Goal: Task Accomplishment & Management: Complete application form

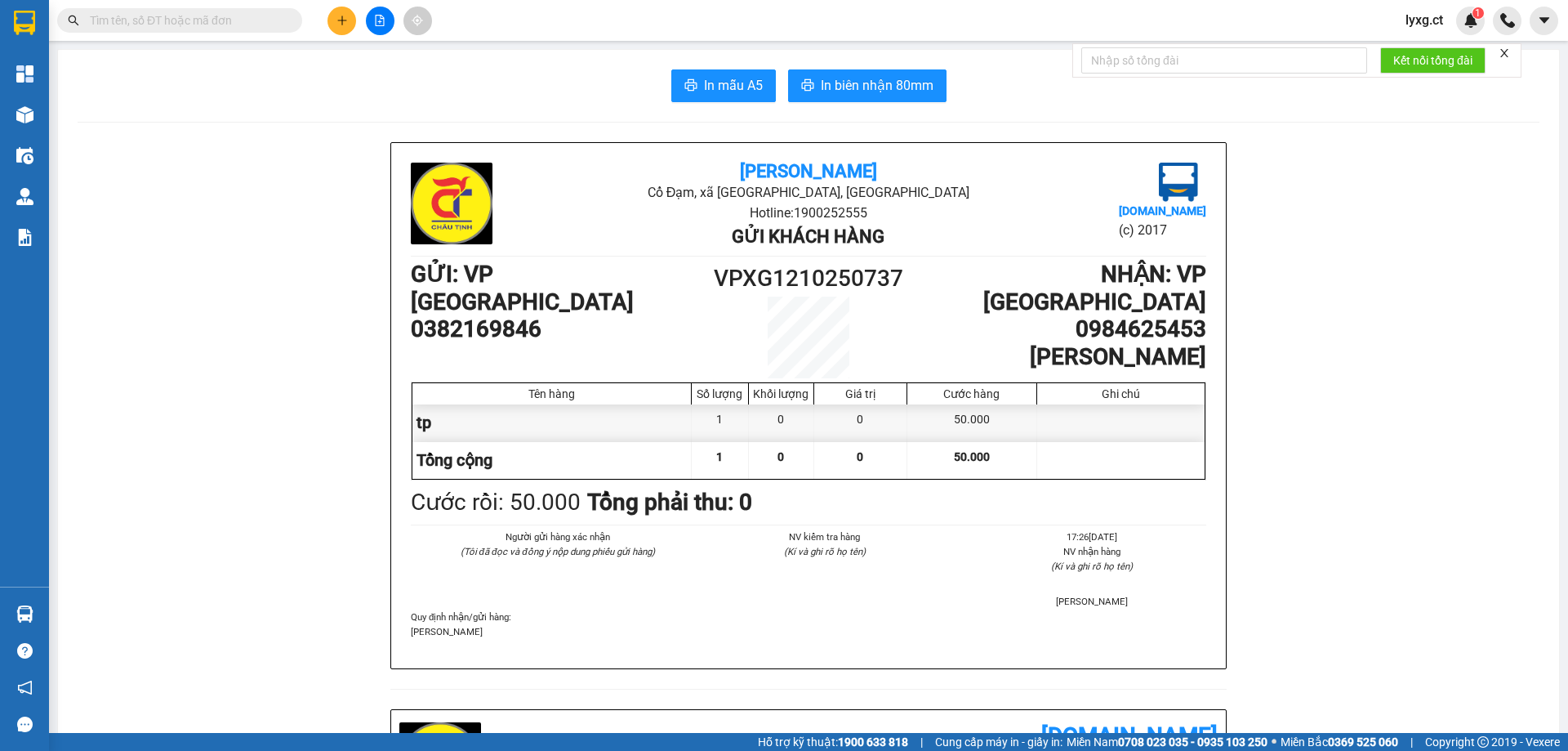
click at [348, 21] on button at bounding box center [342, 20] width 29 height 29
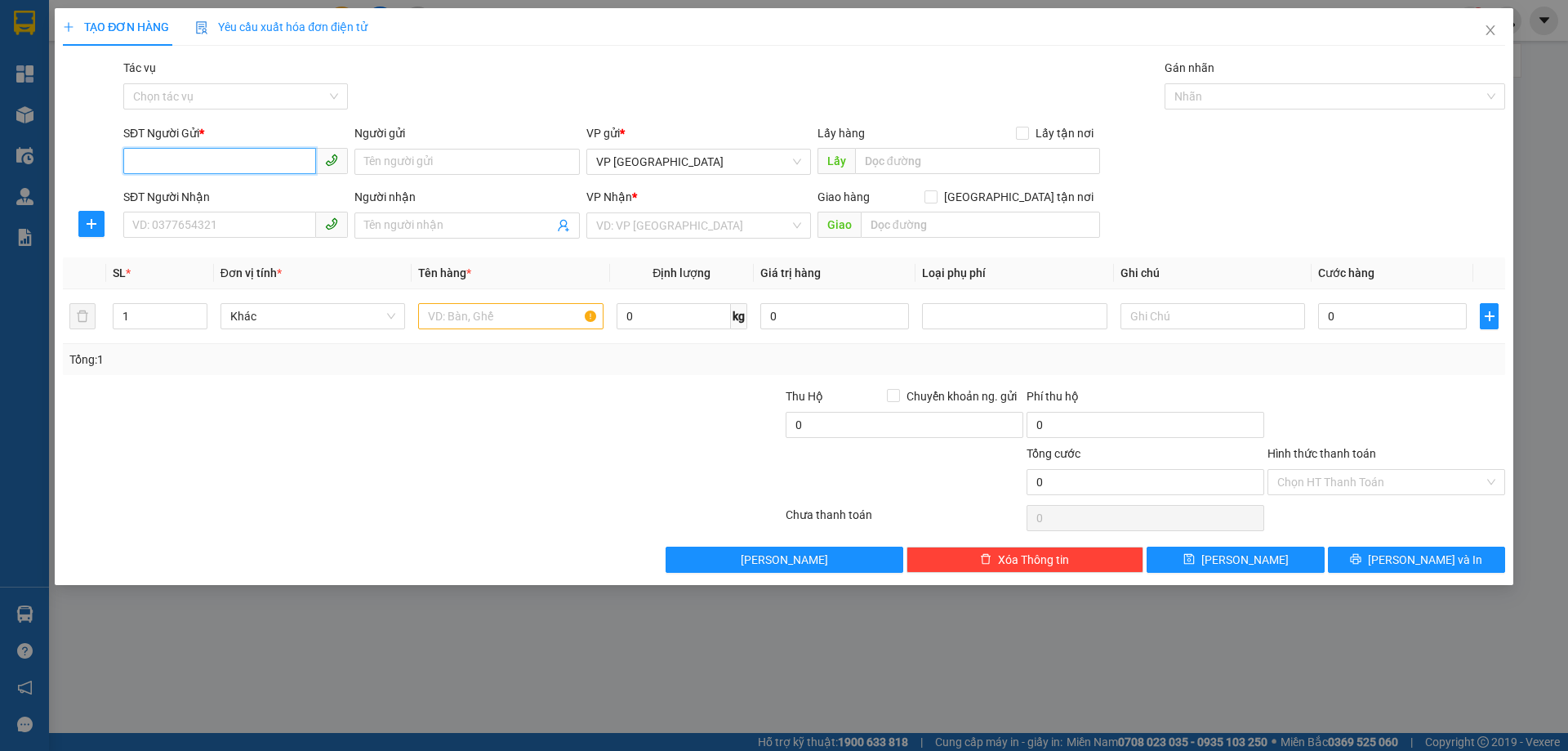
click at [284, 170] on input "SĐT Người Gửi *" at bounding box center [219, 161] width 193 height 26
type input "0977799829"
click at [281, 220] on input "SĐT Người Nhận" at bounding box center [219, 225] width 193 height 26
click at [591, 220] on div "VD: VP [GEOGRAPHIC_DATA]" at bounding box center [699, 226] width 225 height 26
type input "0"
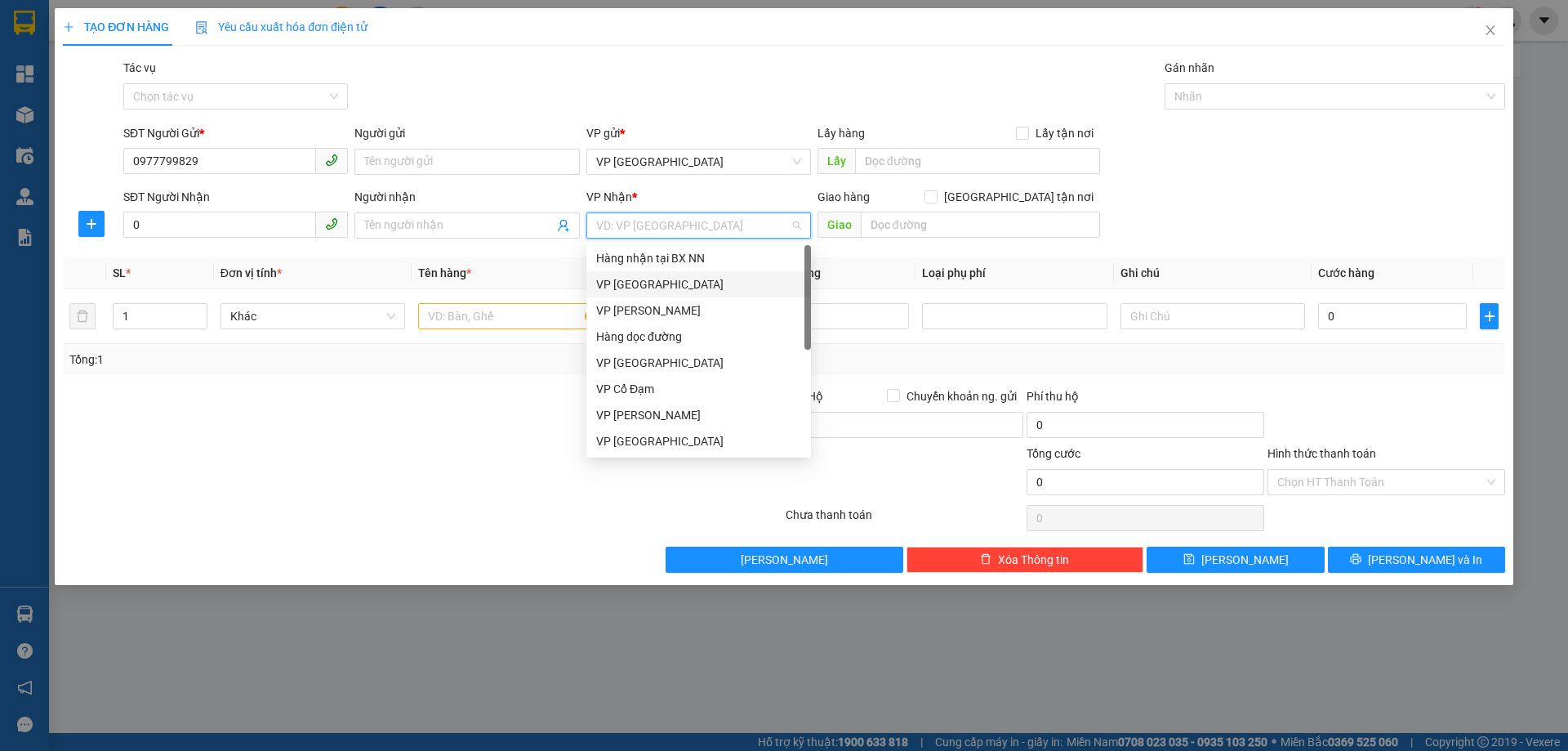
click at [637, 285] on div "VP [GEOGRAPHIC_DATA]" at bounding box center [698, 284] width 205 height 18
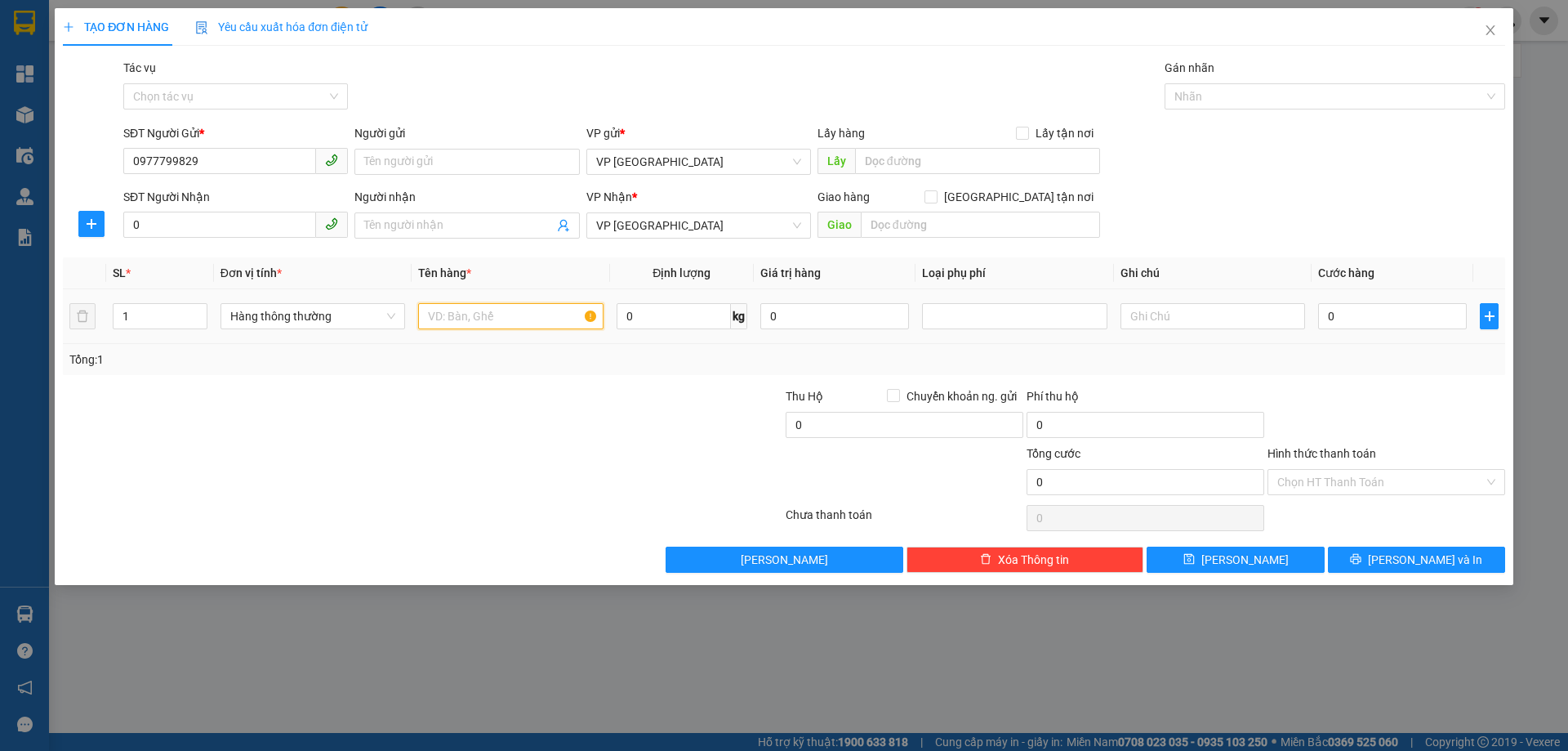
click at [567, 317] on input "text" at bounding box center [510, 316] width 184 height 26
type input "1 GIẤY+1 BÌ GẠO"
click at [180, 230] on input "0" at bounding box center [219, 225] width 193 height 26
type input "0354781769"
click at [1339, 314] on input "0" at bounding box center [1392, 316] width 148 height 26
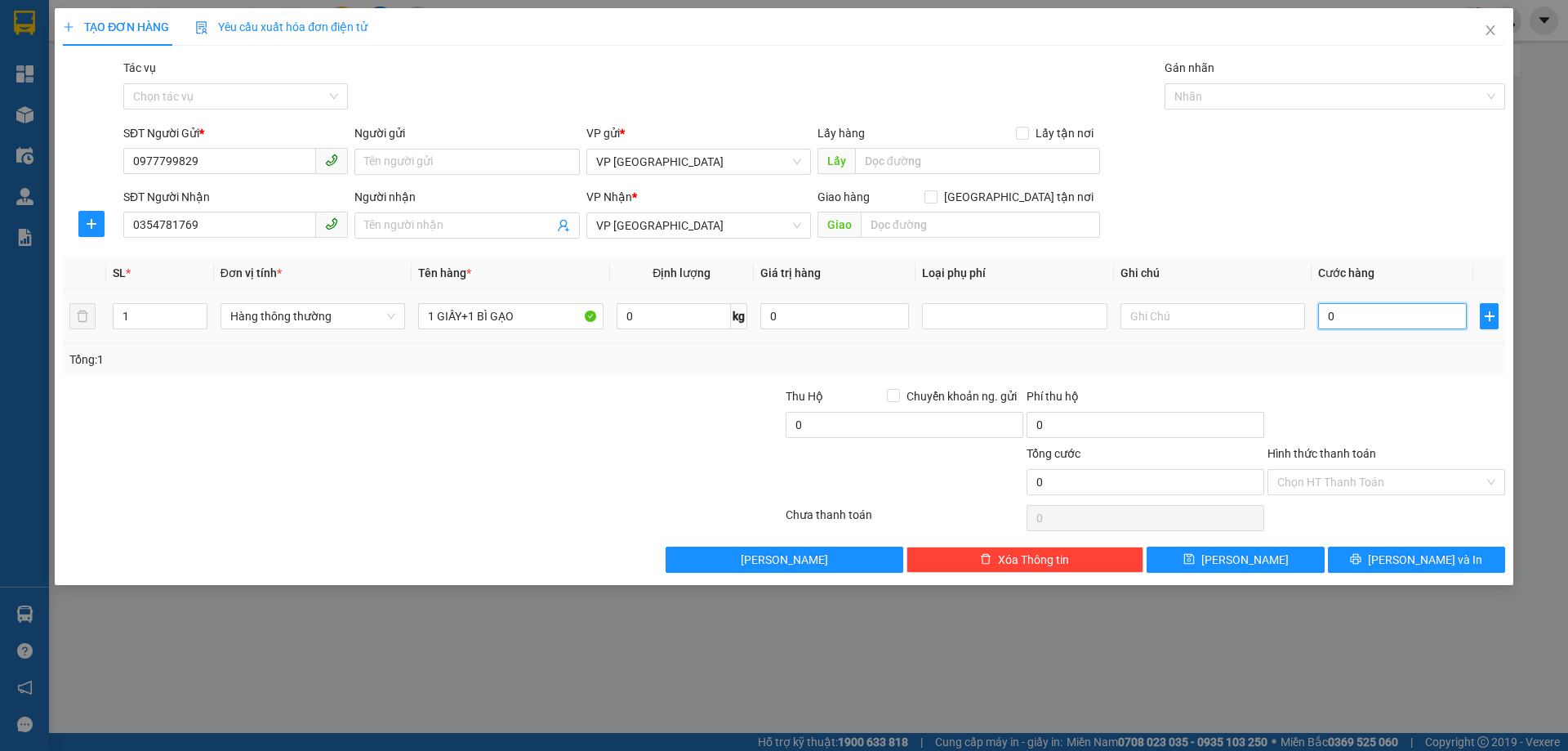
click at [1420, 314] on input "0" at bounding box center [1392, 316] width 148 height 26
type input "01"
type input "1"
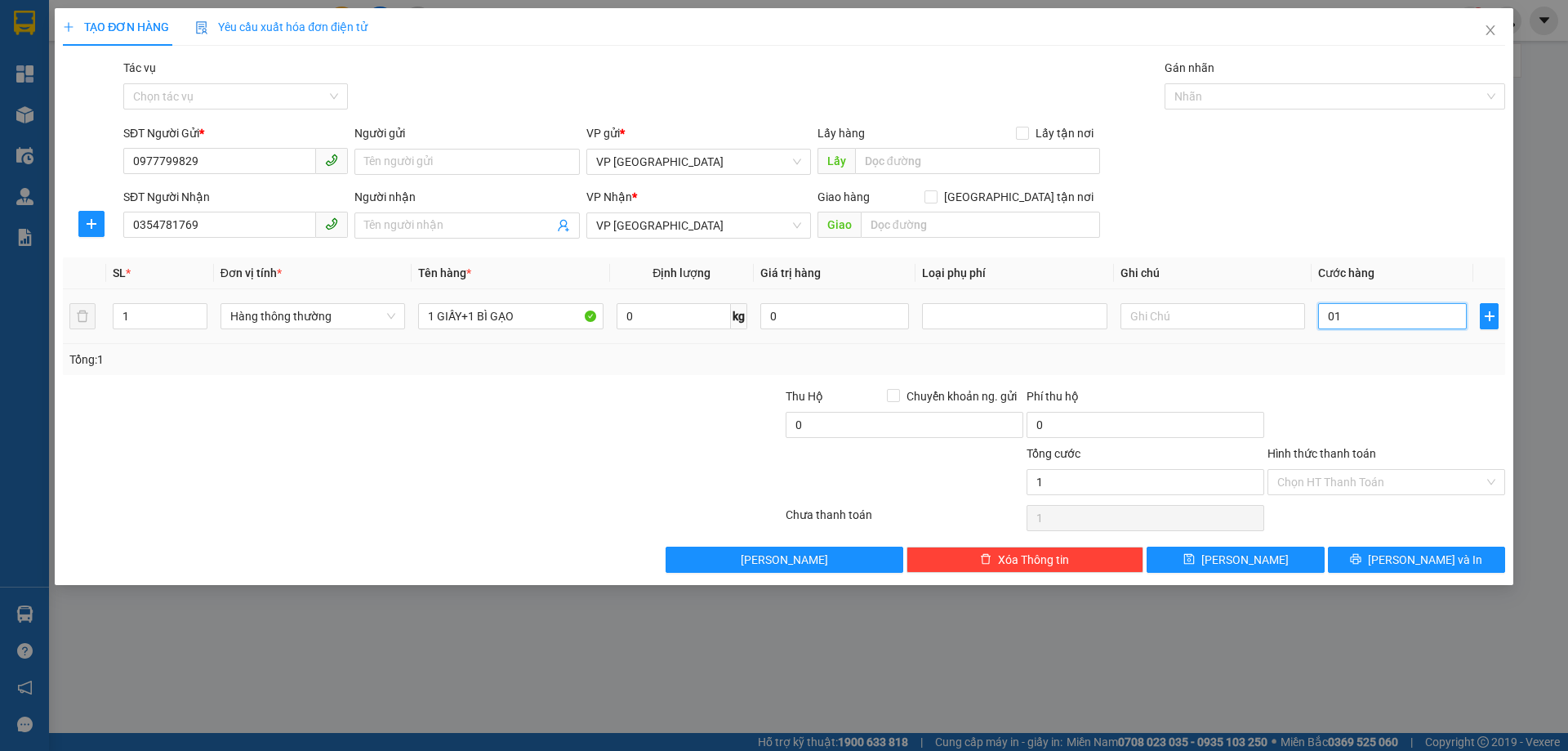
type input "012"
type input "12"
type input "0.120"
type input "120"
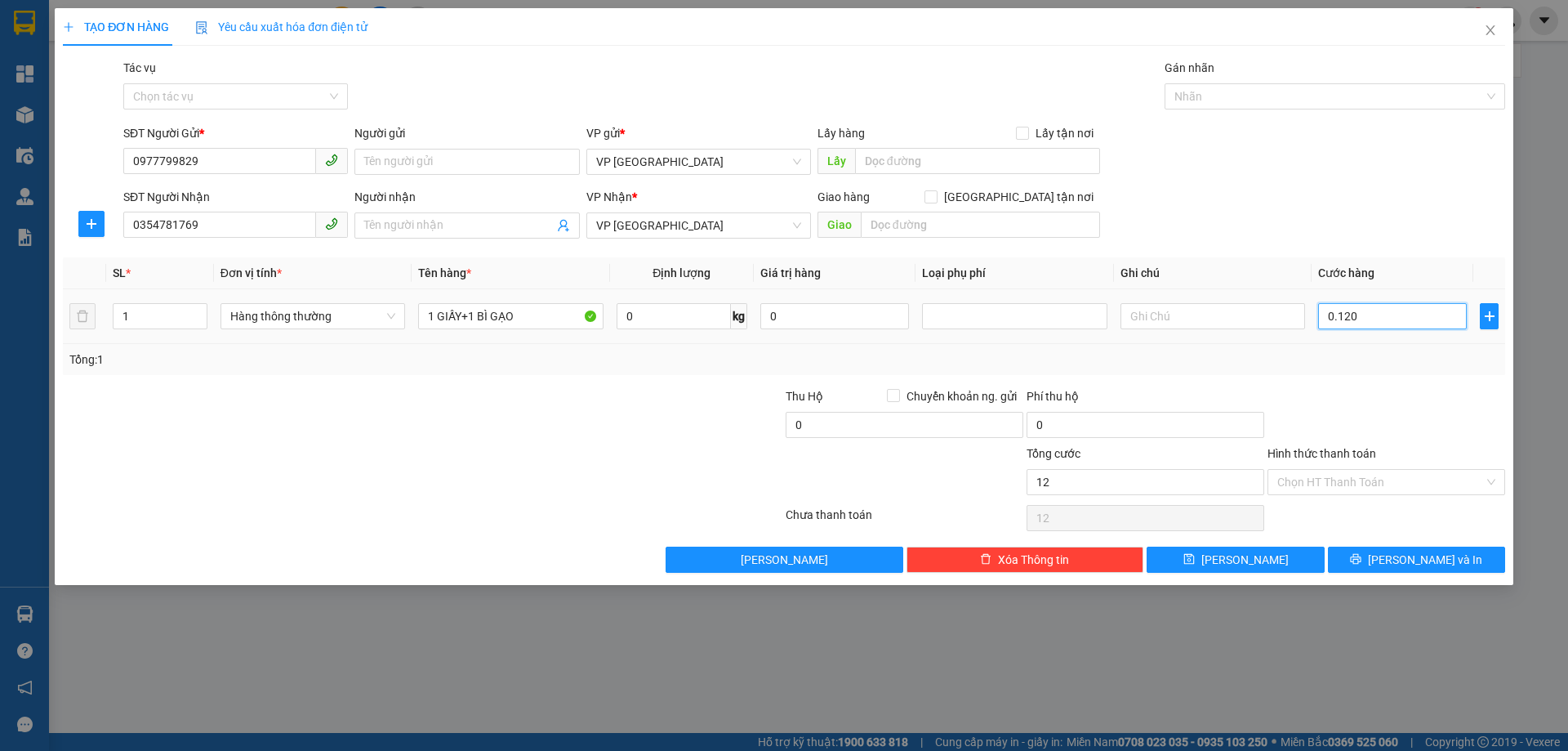
type input "120"
type input "120.000"
click at [1392, 386] on div "Transit Pickup Surcharge Ids Transit Deliver Surcharge Ids Transit Deliver Surc…" at bounding box center [784, 315] width 1442 height 514
click at [1418, 487] on input "Hình thức thanh toán" at bounding box center [1380, 482] width 206 height 25
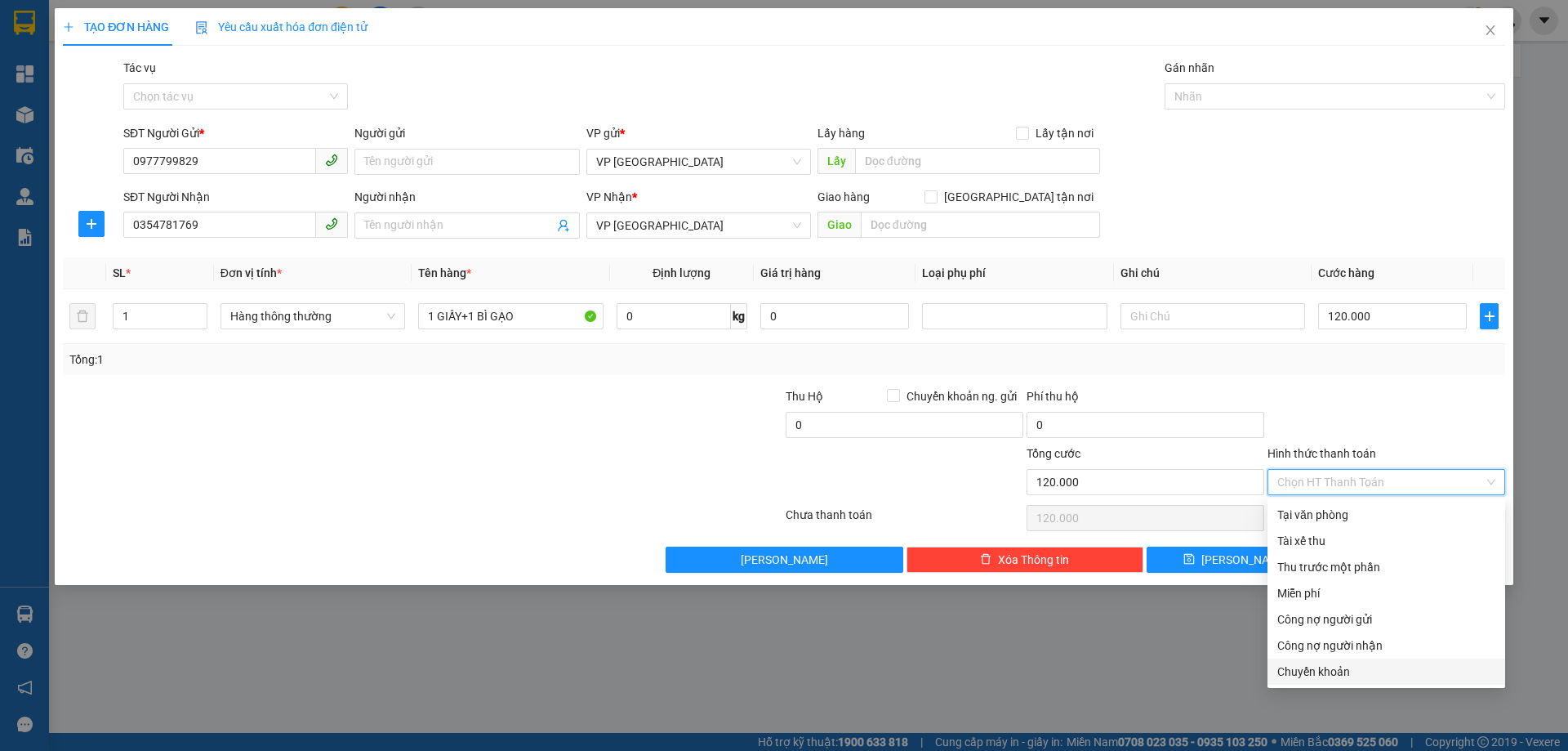
click at [1332, 669] on div "Chuyển khoản" at bounding box center [1386, 671] width 218 height 18
type input "0"
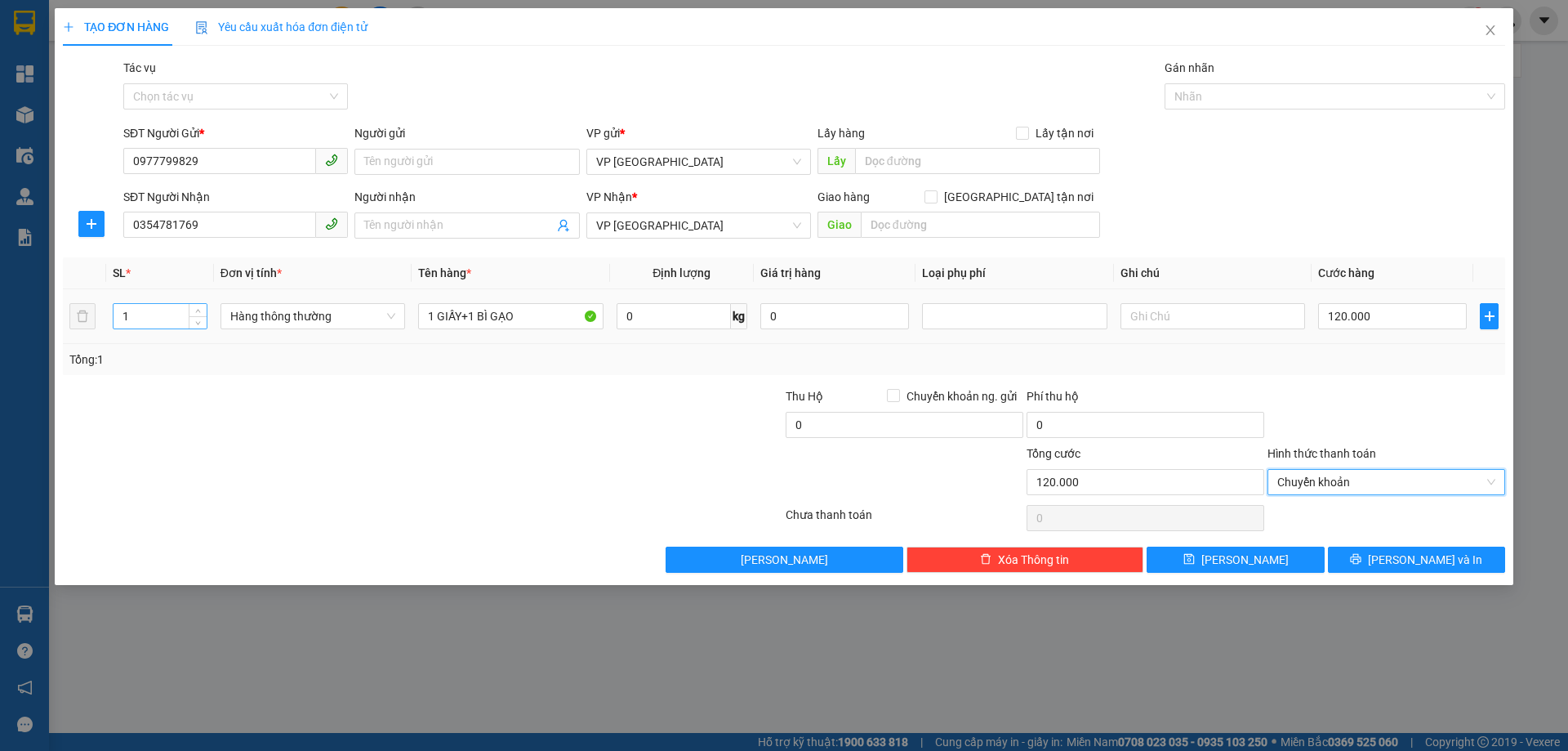
click at [158, 325] on input "1" at bounding box center [160, 316] width 93 height 25
type input "2"
click at [1411, 560] on span "[PERSON_NAME] và In" at bounding box center [1425, 560] width 114 height 18
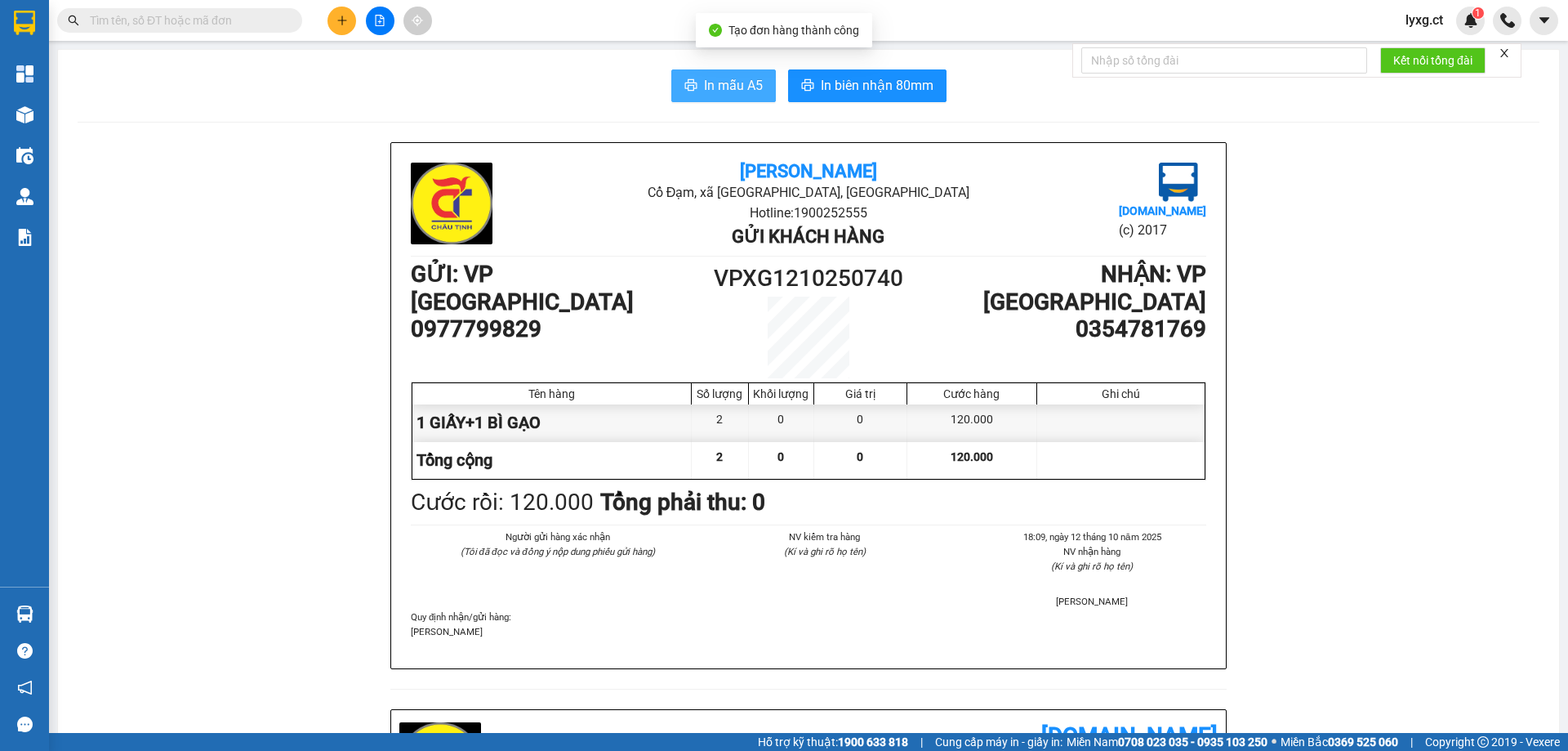
click at [714, 88] on span "In mẫu A5" at bounding box center [733, 85] width 59 height 20
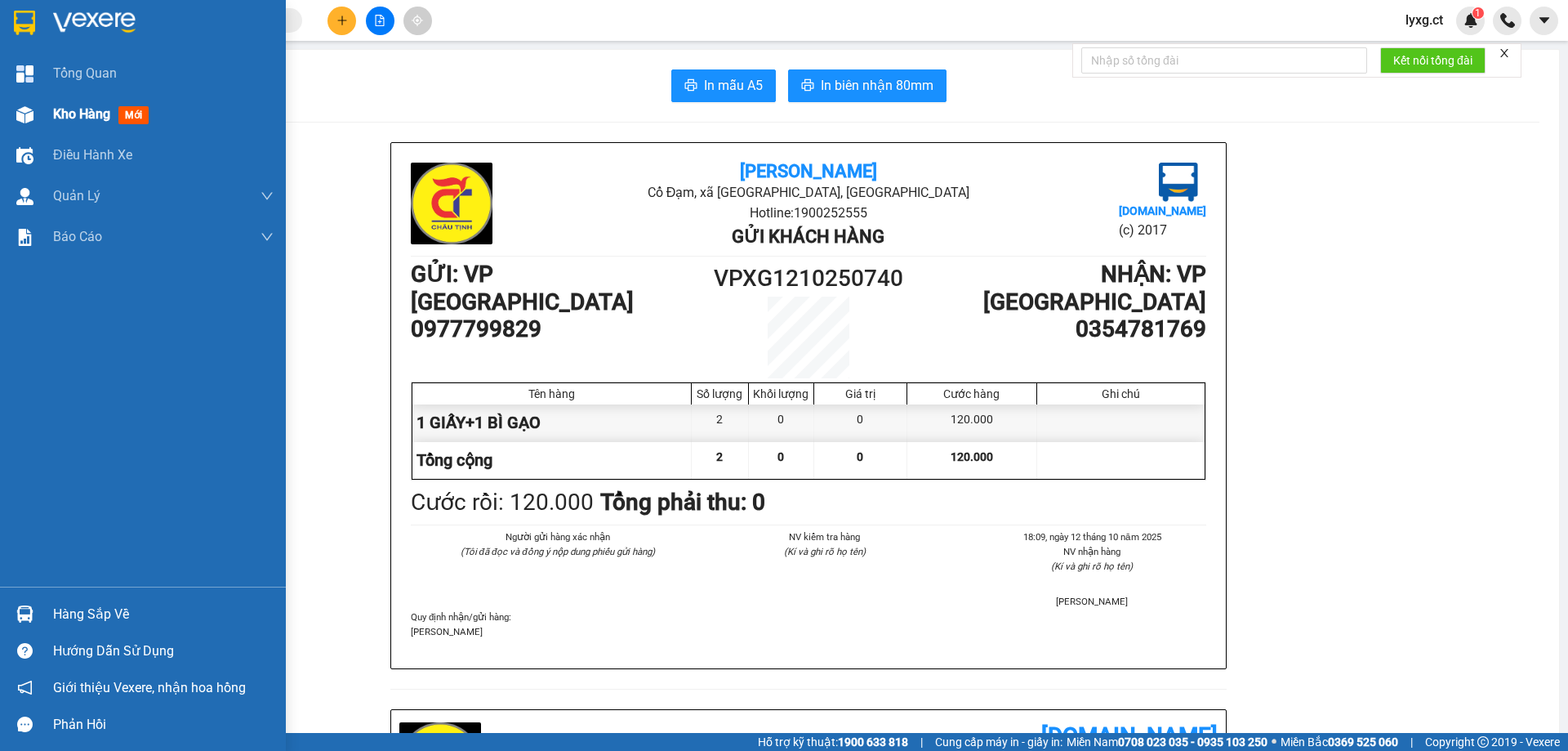
click at [37, 112] on div at bounding box center [25, 114] width 29 height 29
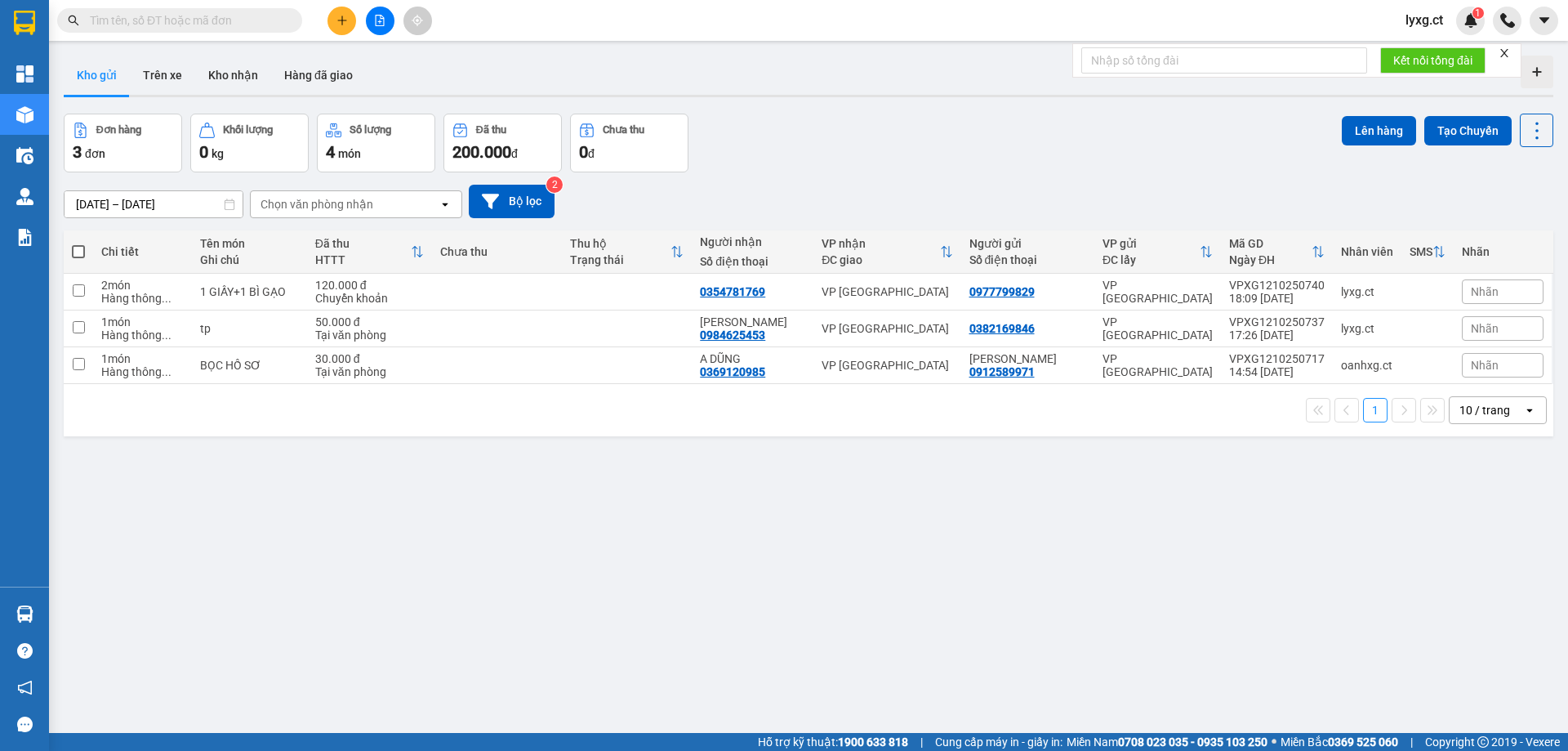
click at [343, 29] on button at bounding box center [342, 20] width 29 height 29
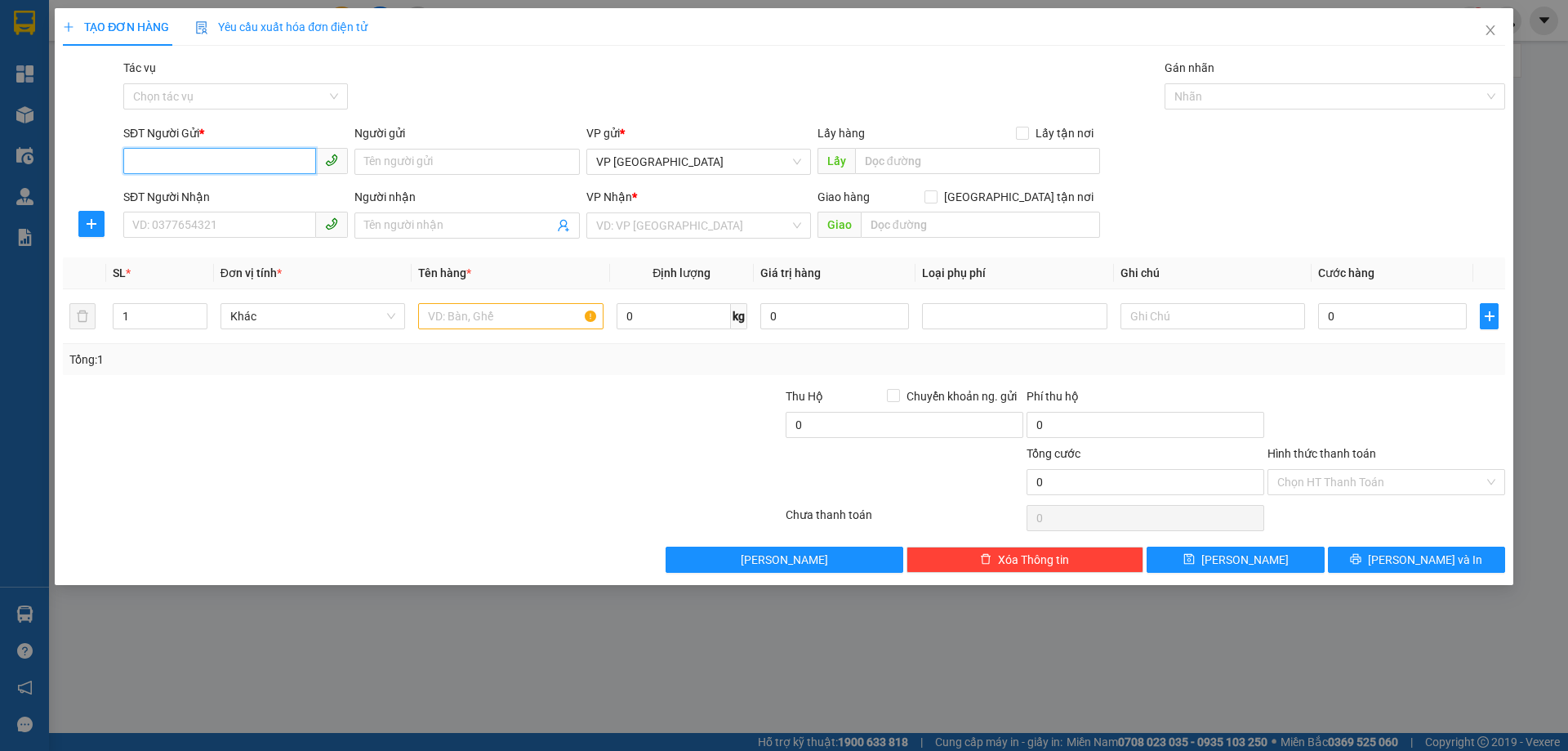
click at [270, 159] on input "SĐT Người Gửi *" at bounding box center [219, 161] width 193 height 26
type input "0377520537"
click at [189, 189] on div "0377520537" at bounding box center [235, 194] width 205 height 18
type input "0973092597"
type input "CHÚ DƯƠNG"
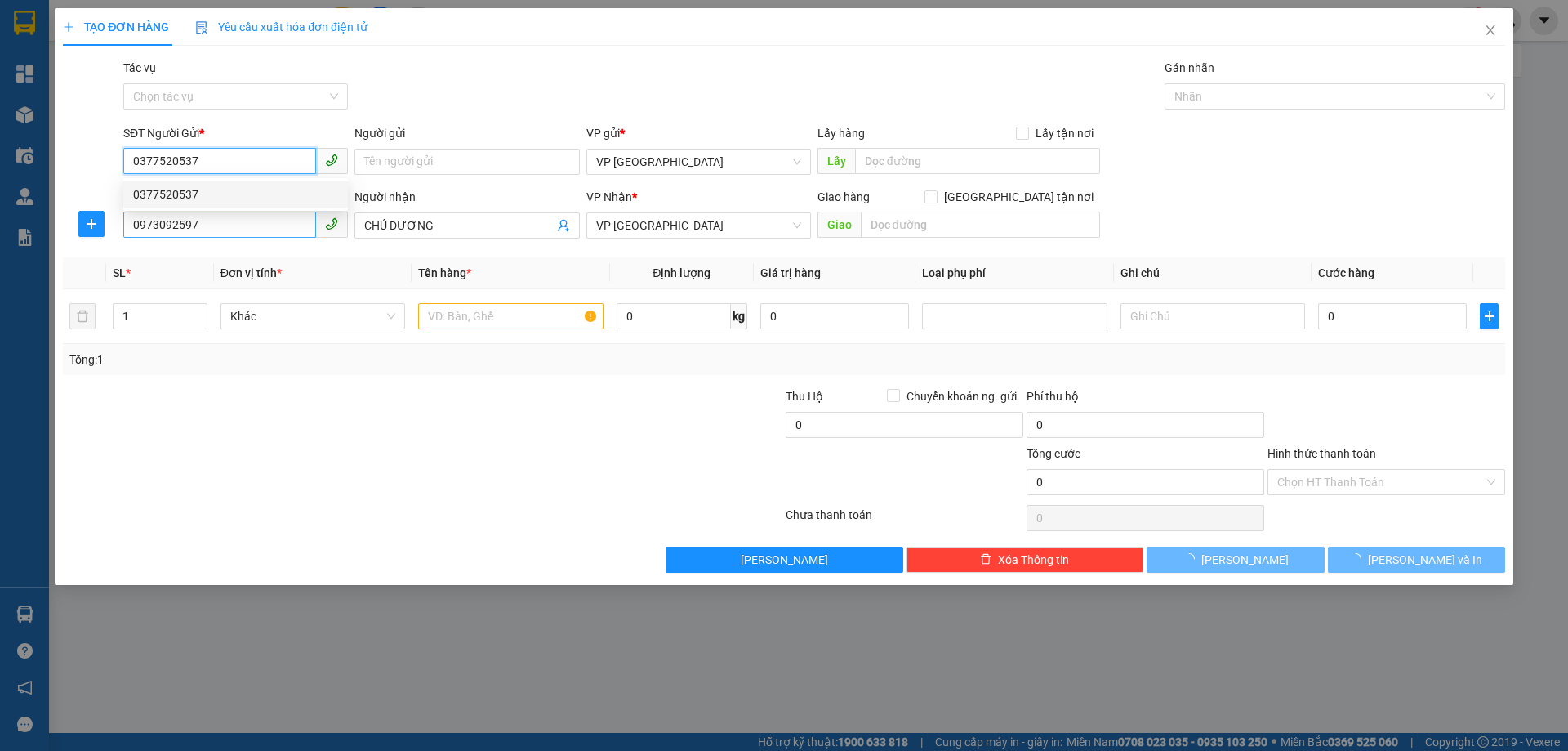
type input "50.000"
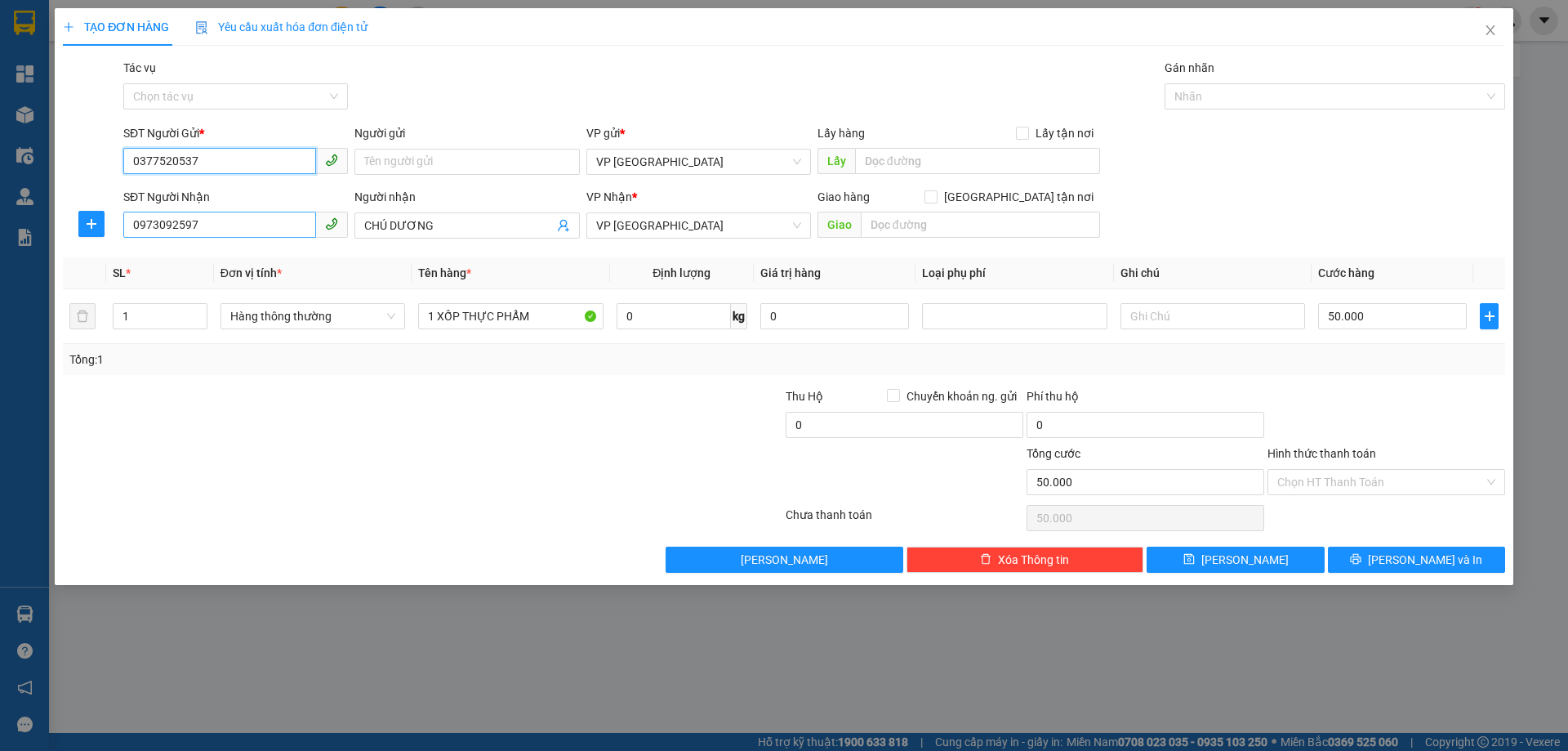
type input "0377520537"
drag, startPoint x: 209, startPoint y: 227, endPoint x: 37, endPoint y: 230, distance: 172.0
click at [37, 230] on div "TẠO ĐƠN HÀNG Yêu cầu xuất hóa đơn điện tử Transit Pickup Surcharge Ids Transit …" at bounding box center [784, 375] width 1568 height 751
click at [219, 157] on input "0377520537" at bounding box center [219, 161] width 193 height 26
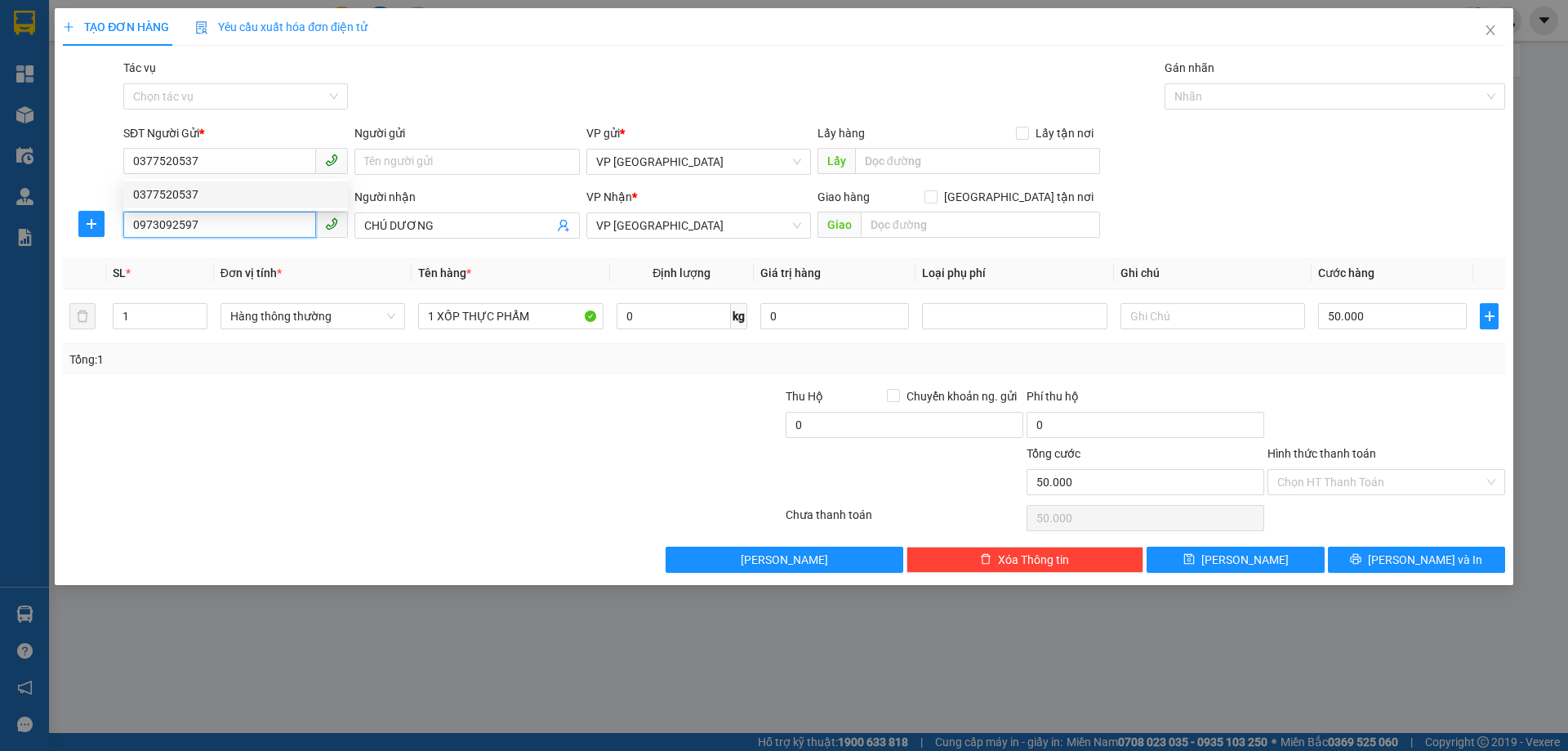
click at [212, 230] on input "0973092597" at bounding box center [219, 225] width 193 height 26
click at [660, 225] on span "VP [GEOGRAPHIC_DATA]" at bounding box center [698, 226] width 205 height 25
type input "0979218703"
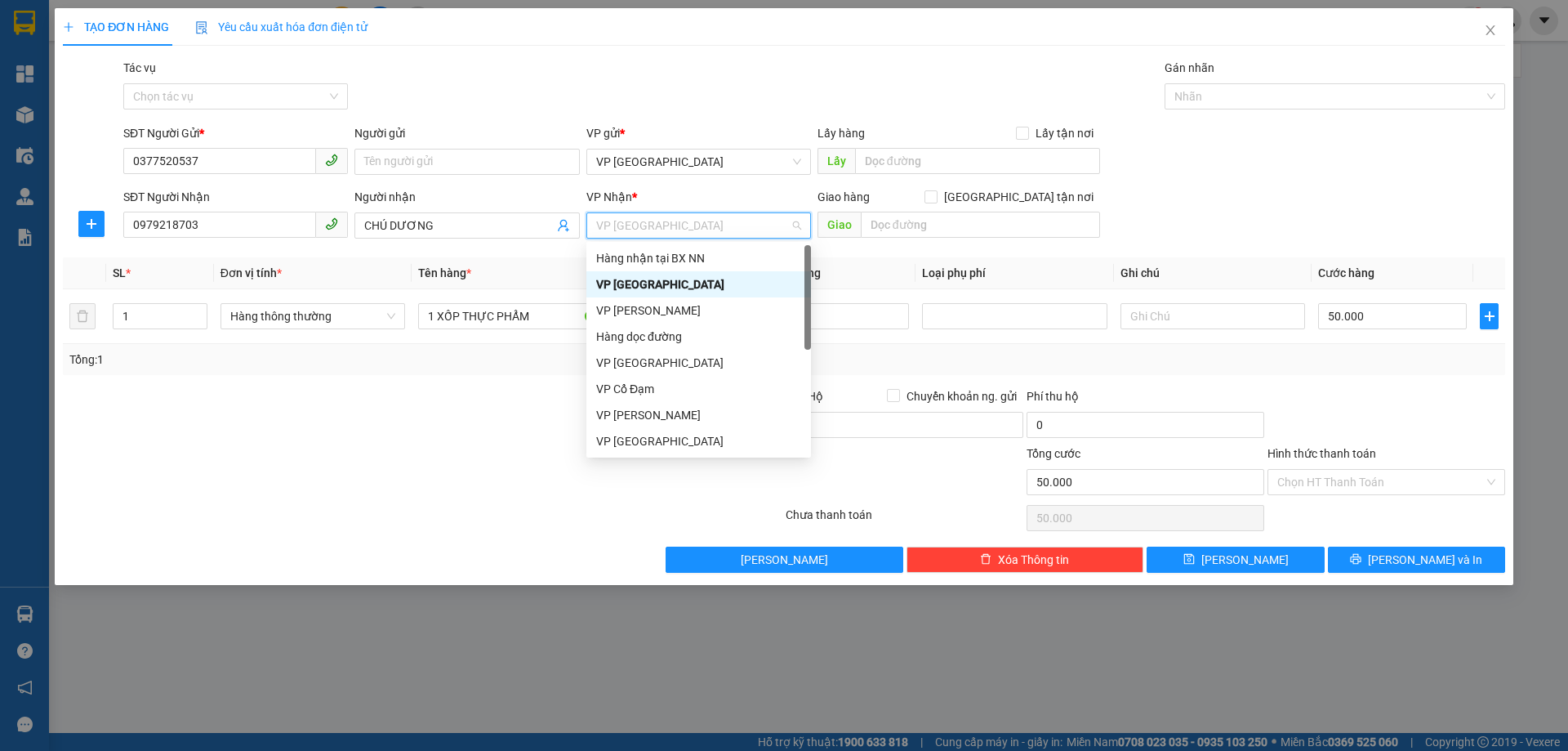
click at [647, 282] on div "VP [GEOGRAPHIC_DATA]" at bounding box center [698, 284] width 205 height 18
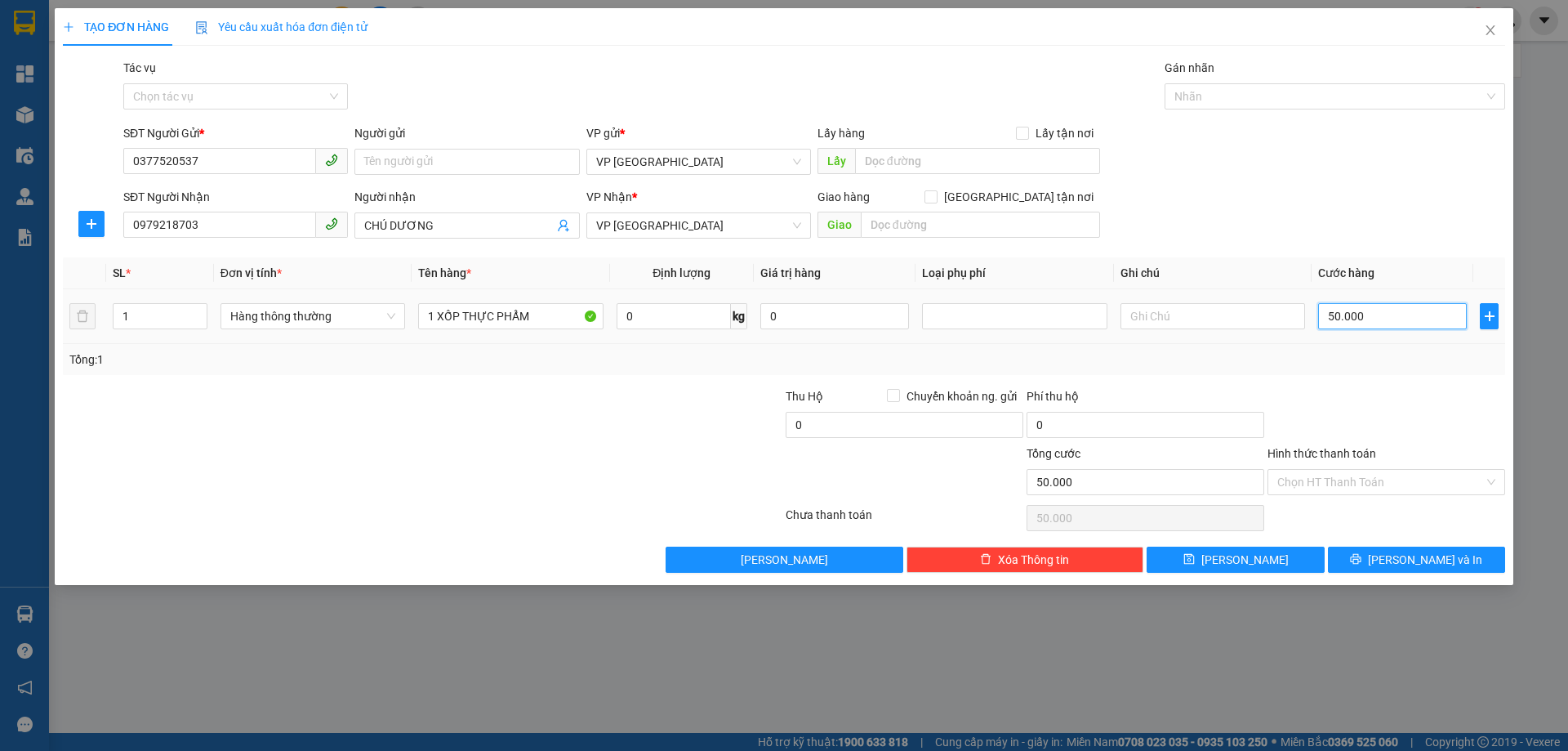
click at [1379, 312] on input "50.000" at bounding box center [1392, 316] width 148 height 26
click at [1380, 486] on input "Hình thức thanh toán" at bounding box center [1380, 482] width 206 height 25
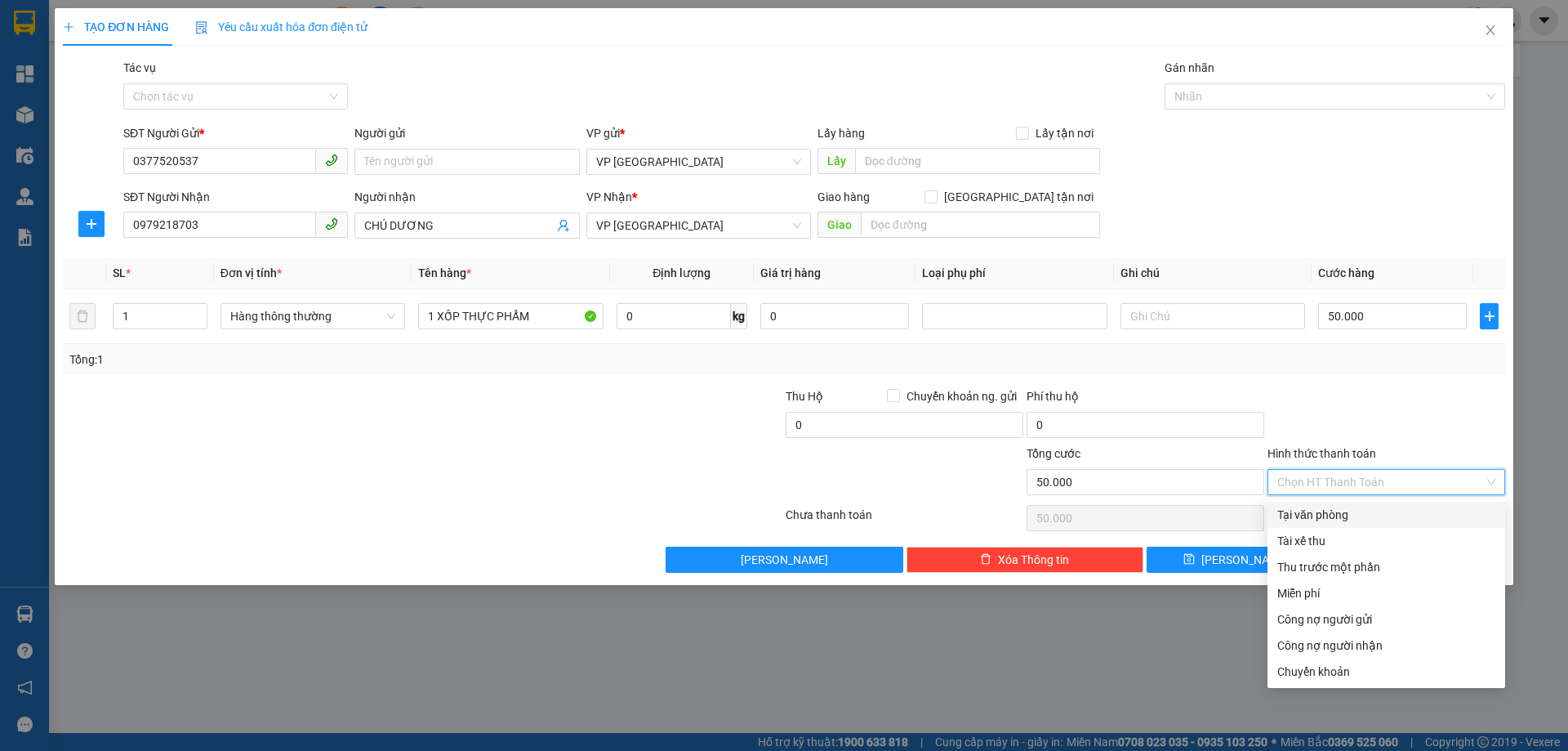
click at [1305, 510] on div "Tại văn phòng" at bounding box center [1386, 515] width 218 height 18
type input "0"
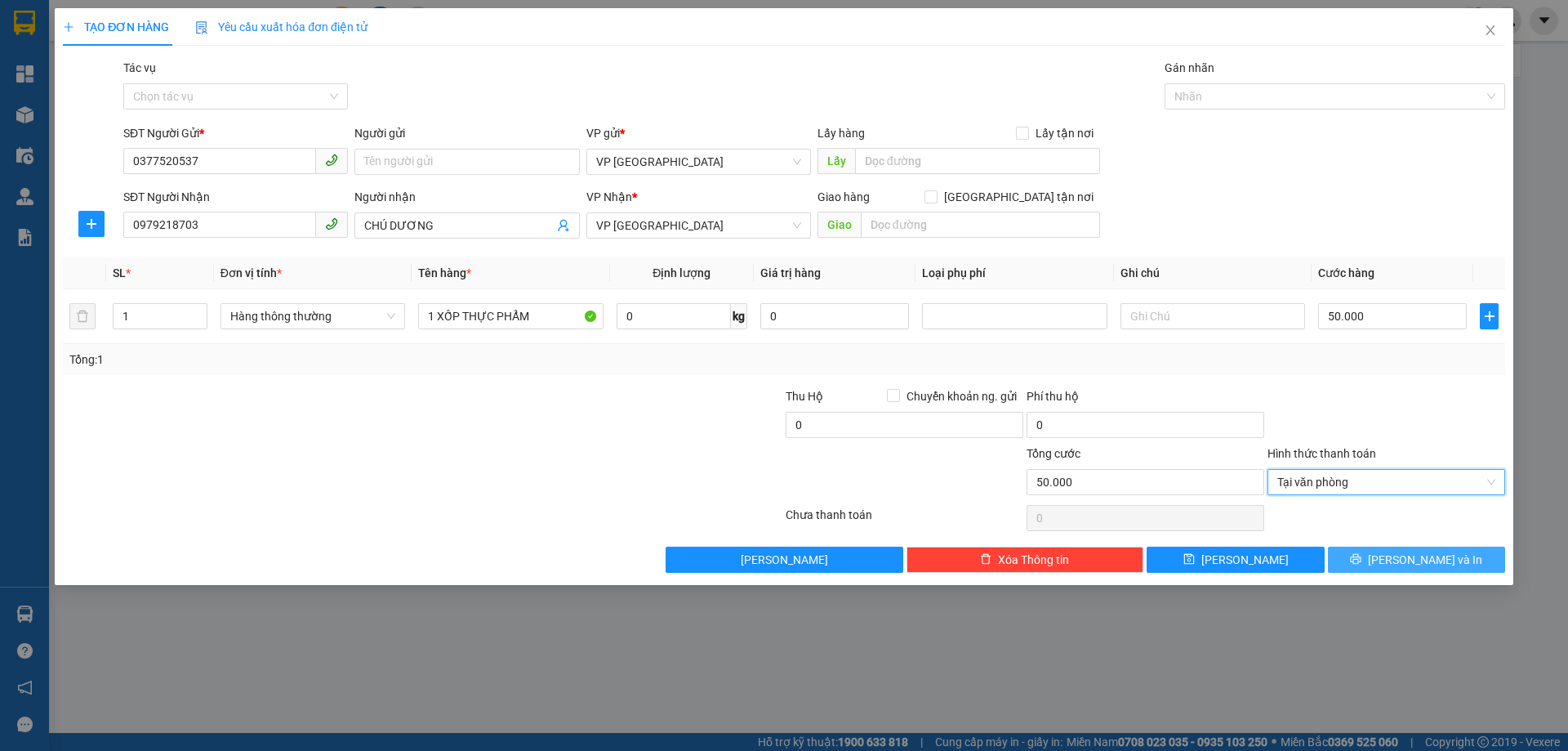
click at [1358, 554] on button "[PERSON_NAME] và In" at bounding box center [1416, 560] width 177 height 26
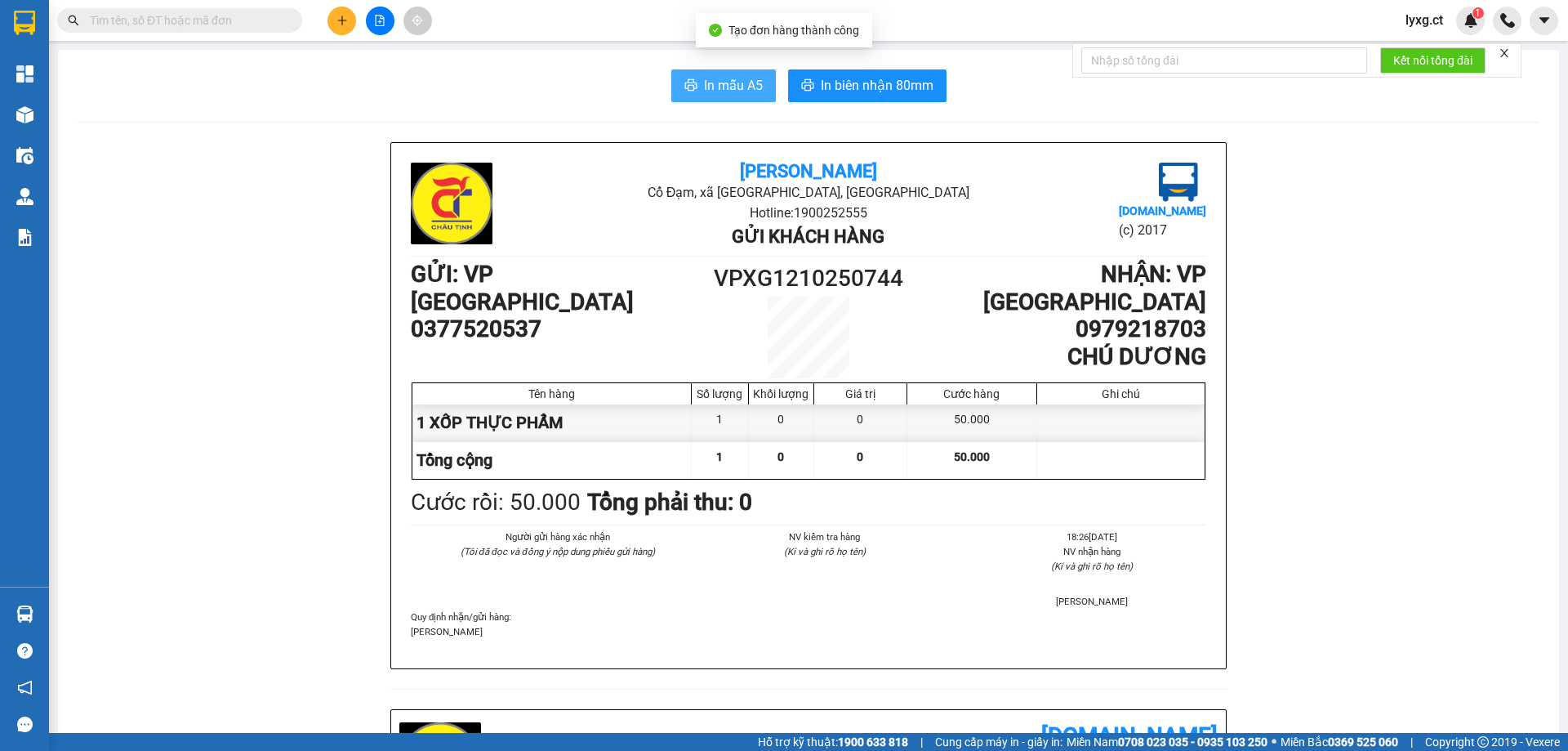
click at [719, 83] on span "In mẫu A5" at bounding box center [733, 85] width 59 height 20
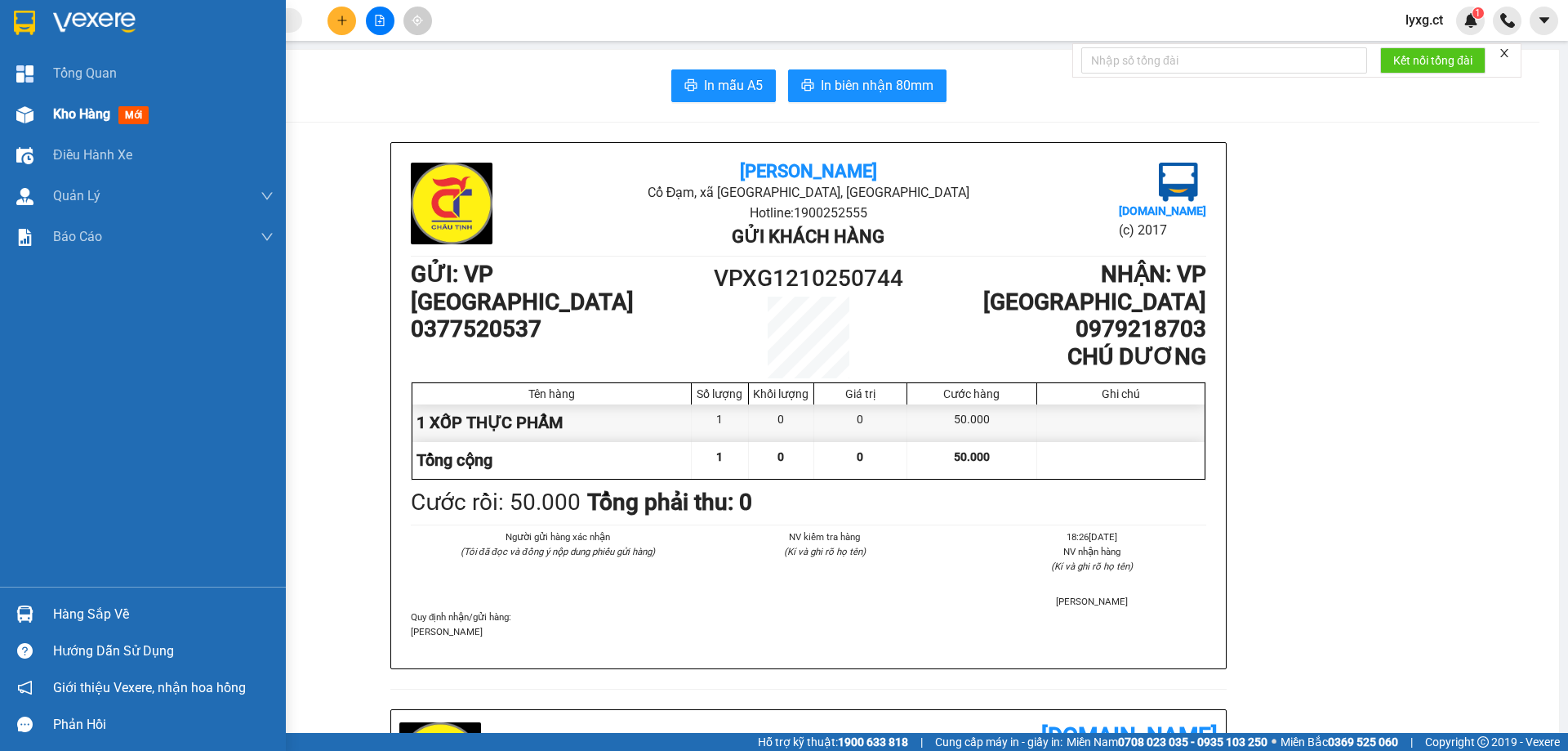
click at [68, 104] on div "Kho hàng mới" at bounding box center [104, 113] width 102 height 20
